Goal: Communication & Community: Connect with others

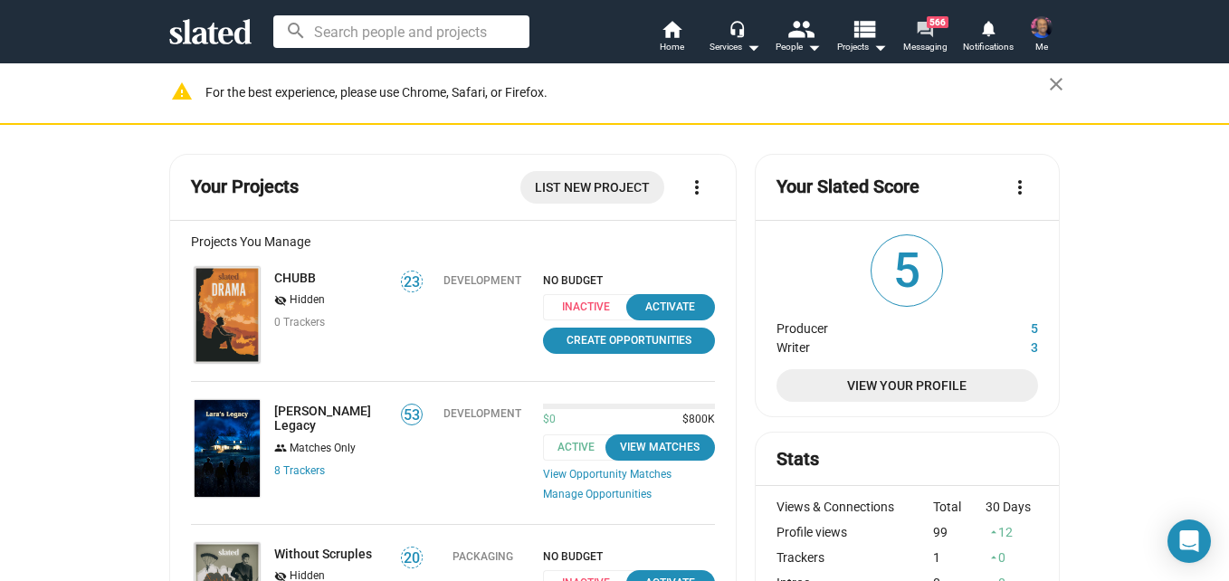
click at [936, 28] on link "forum 566 Messaging" at bounding box center [924, 38] width 63 height 40
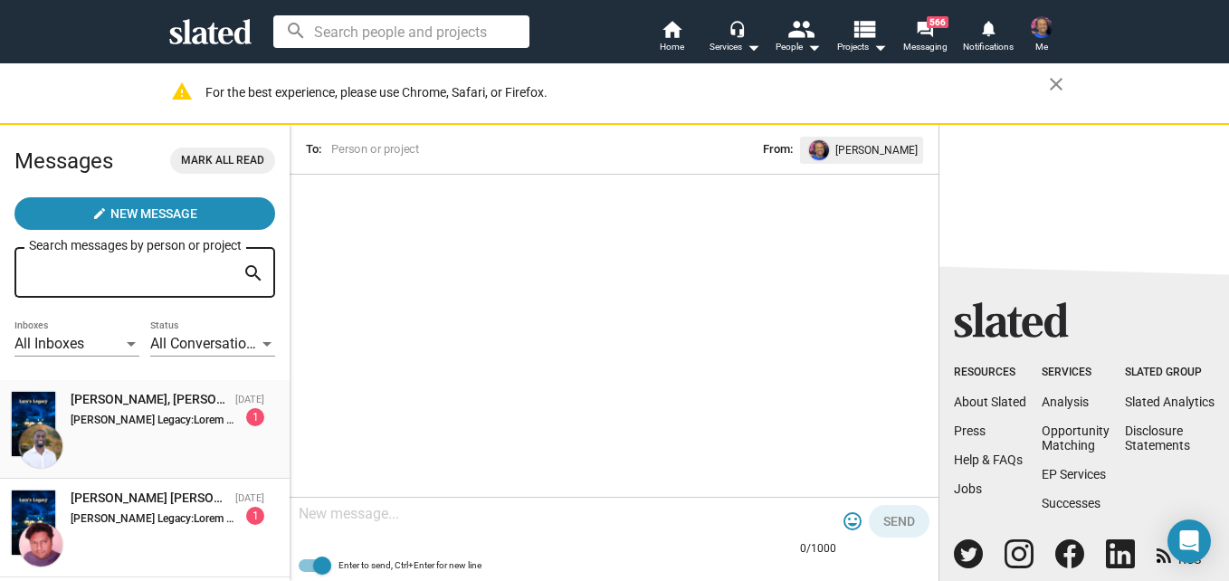
click at [165, 404] on div "[PERSON_NAME], [PERSON_NAME] Legacy" at bounding box center [149, 399] width 157 height 17
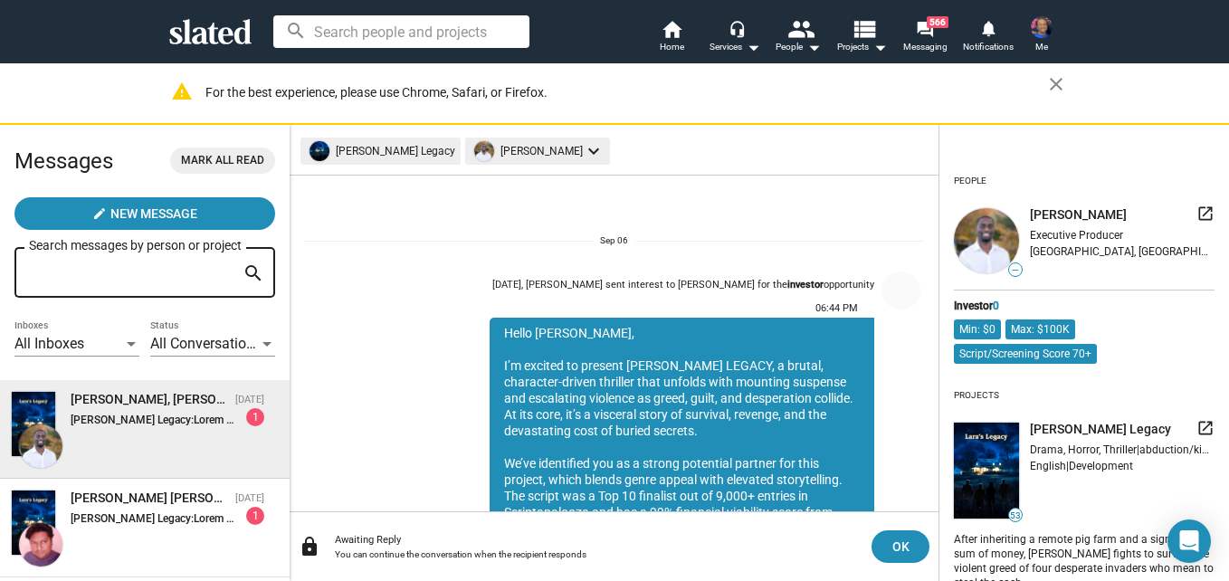
scroll to position [420, 0]
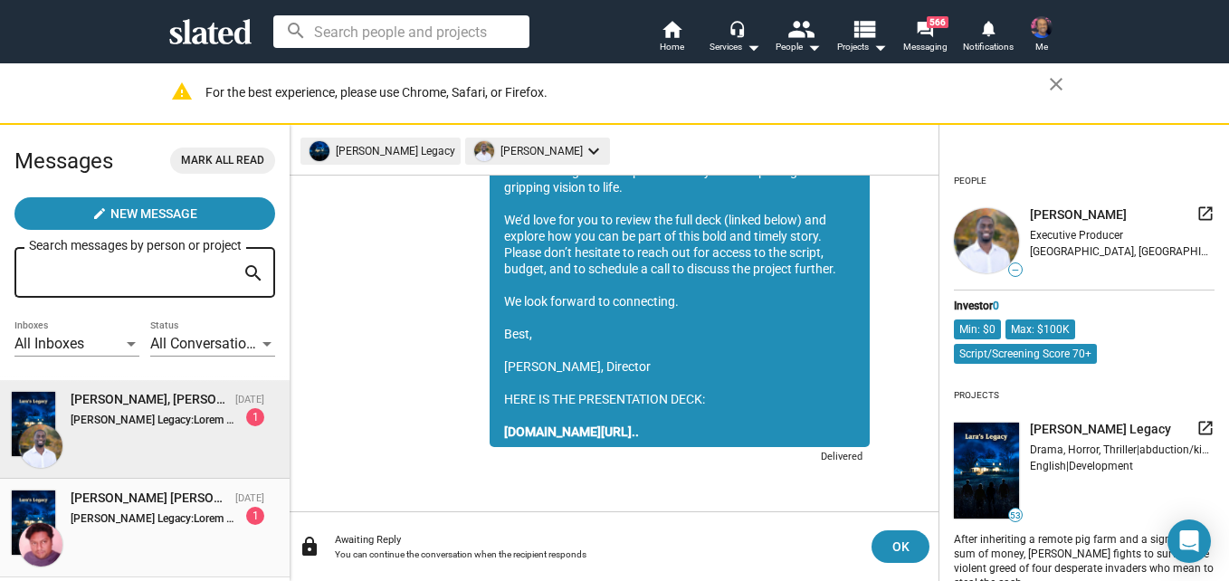
click at [128, 494] on div "[PERSON_NAME] [PERSON_NAME], [PERSON_NAME] Legacy" at bounding box center [149, 498] width 157 height 17
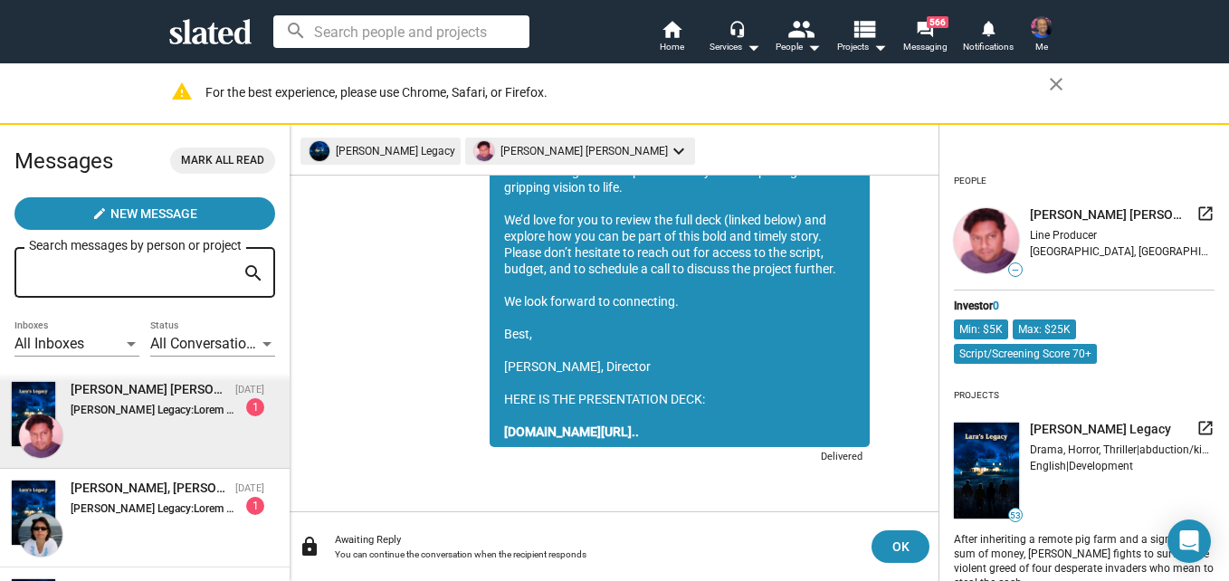
scroll to position [145, 0]
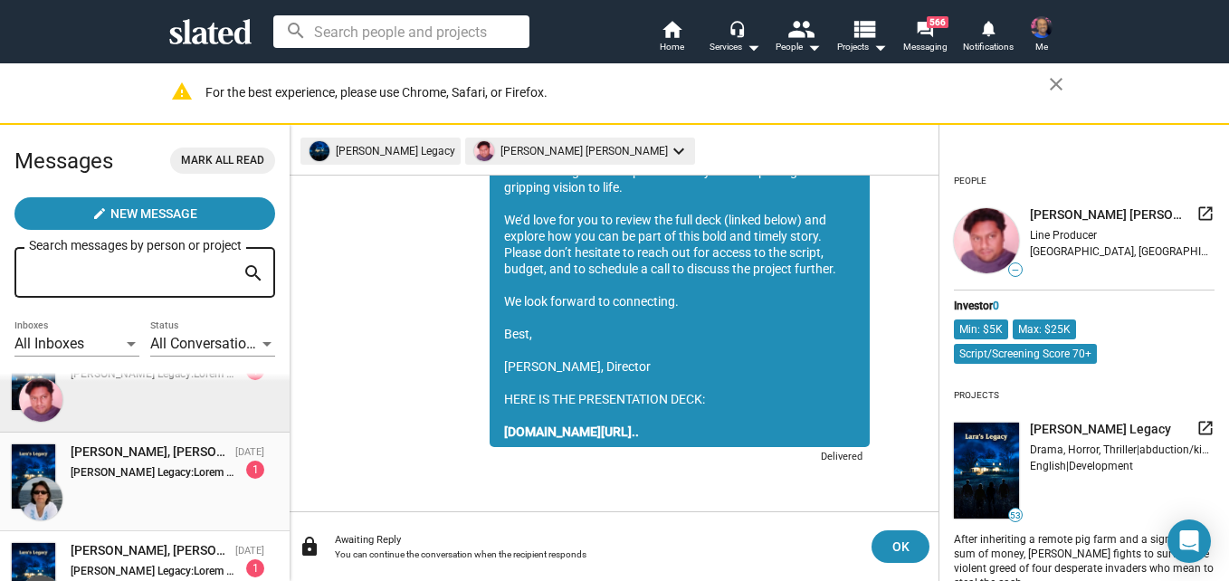
click at [116, 452] on div "[PERSON_NAME], [PERSON_NAME] Legacy" at bounding box center [149, 451] width 157 height 17
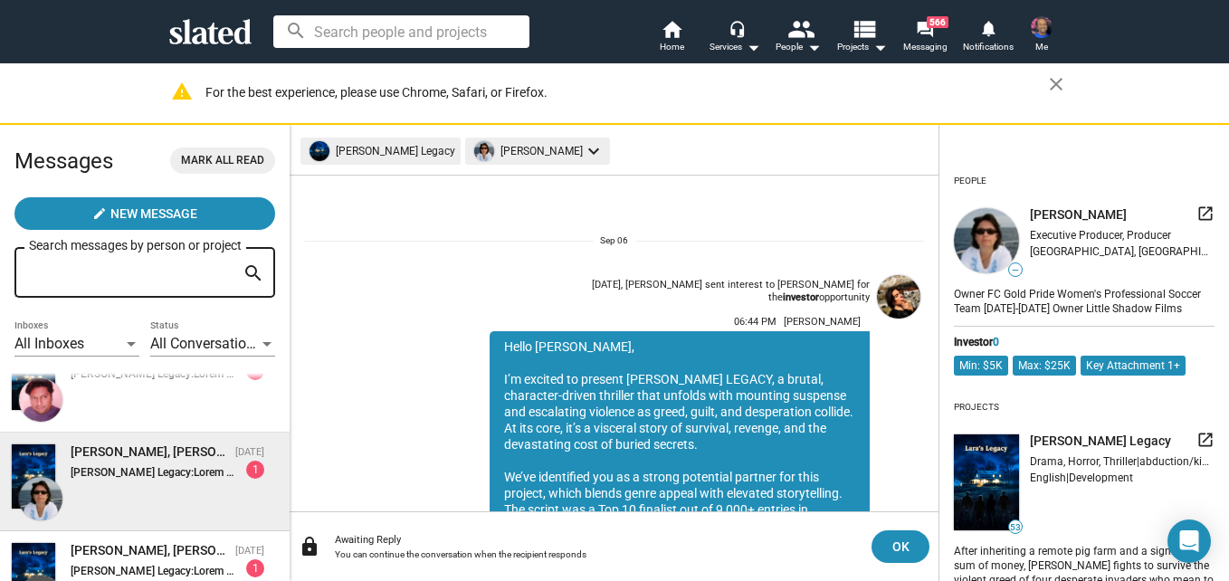
scroll to position [420, 0]
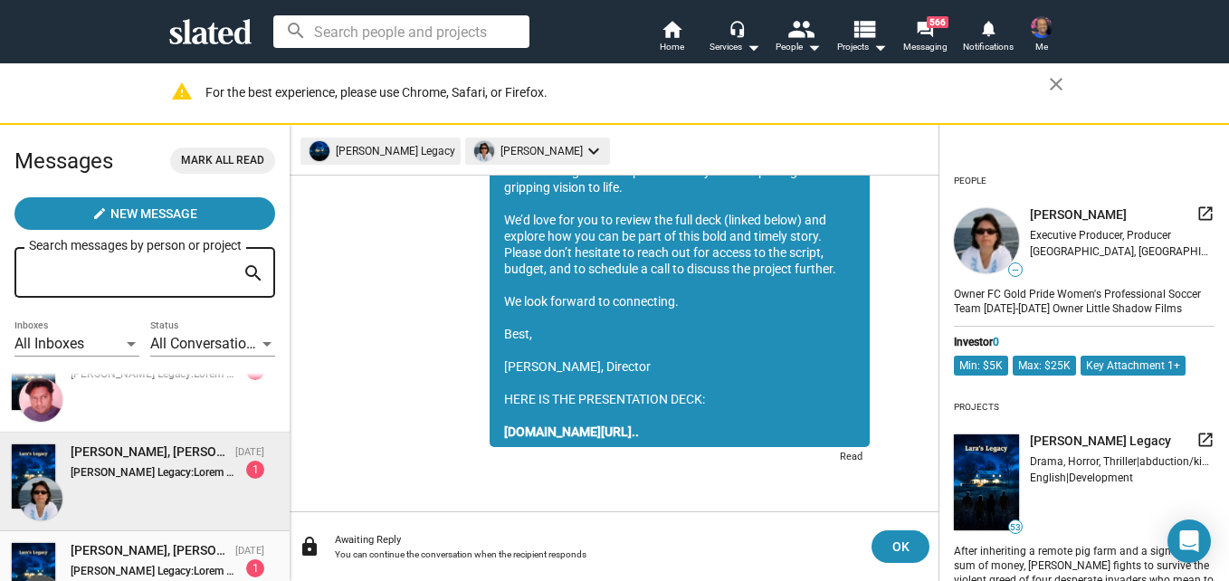
click at [134, 550] on div "[PERSON_NAME], [PERSON_NAME] Legacy" at bounding box center [149, 550] width 157 height 17
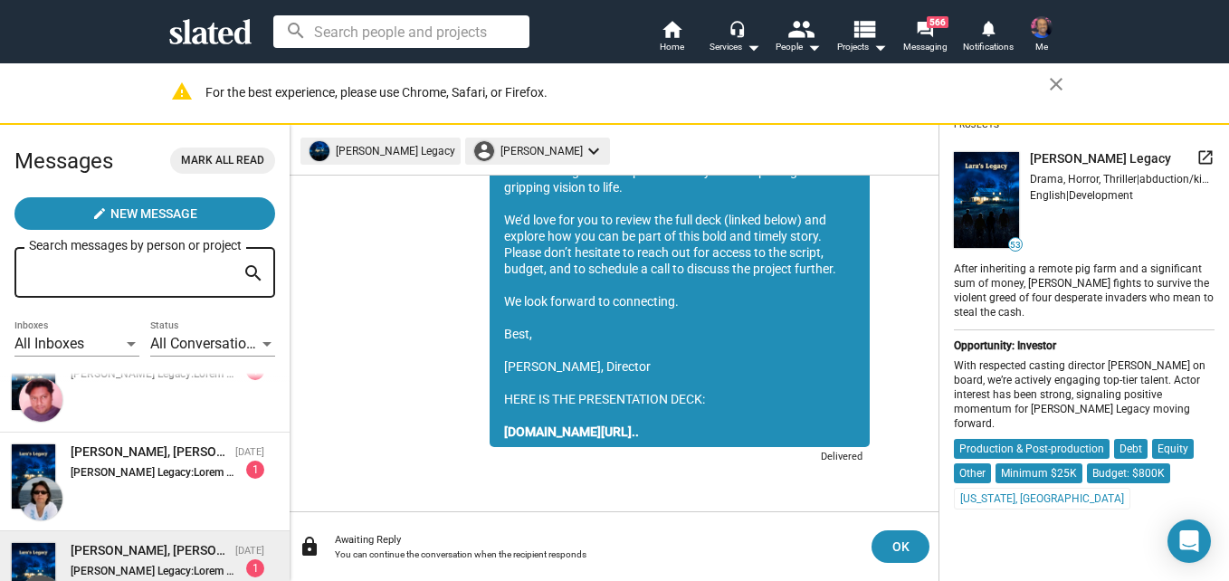
scroll to position [253, 0]
